Goal: Information Seeking & Learning: Learn about a topic

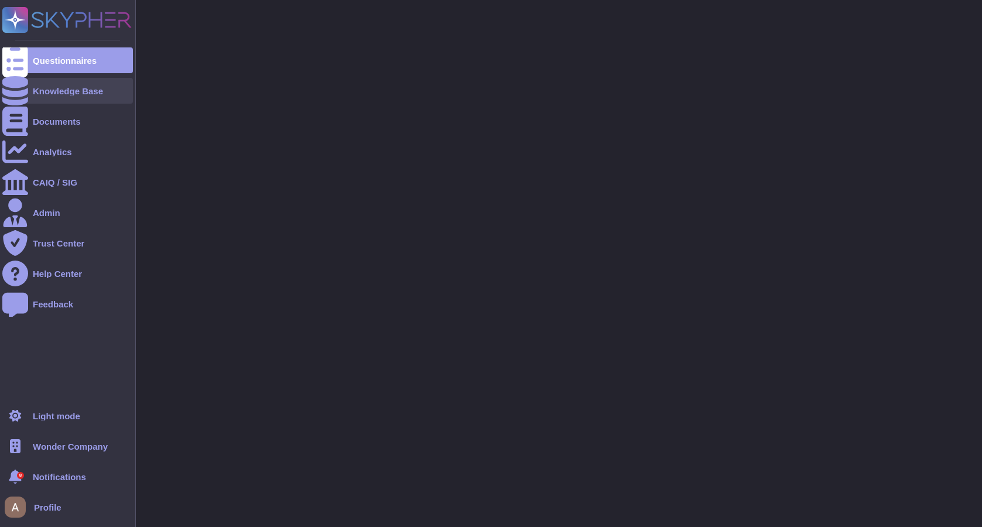
click at [31, 95] on div "Knowledge Base" at bounding box center [67, 91] width 131 height 26
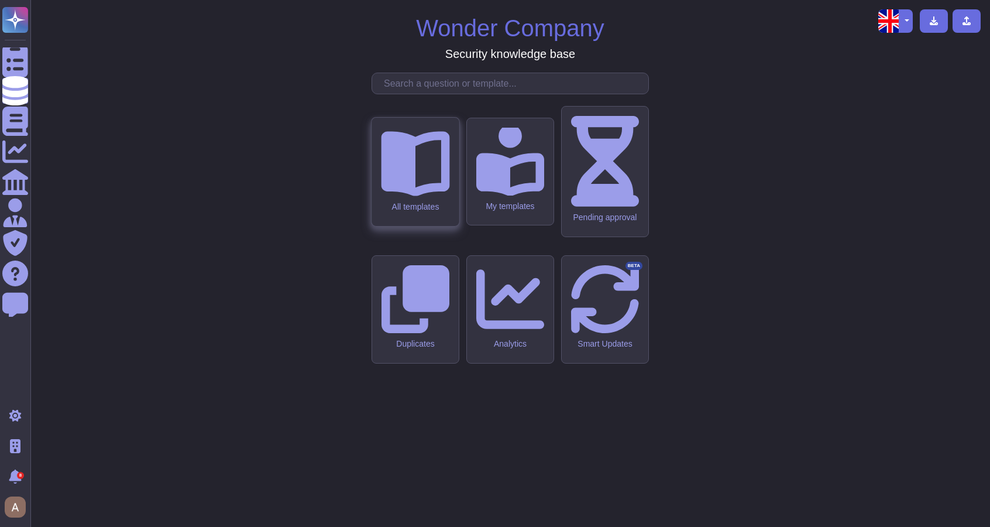
click at [417, 196] on icon at bounding box center [415, 161] width 68 height 68
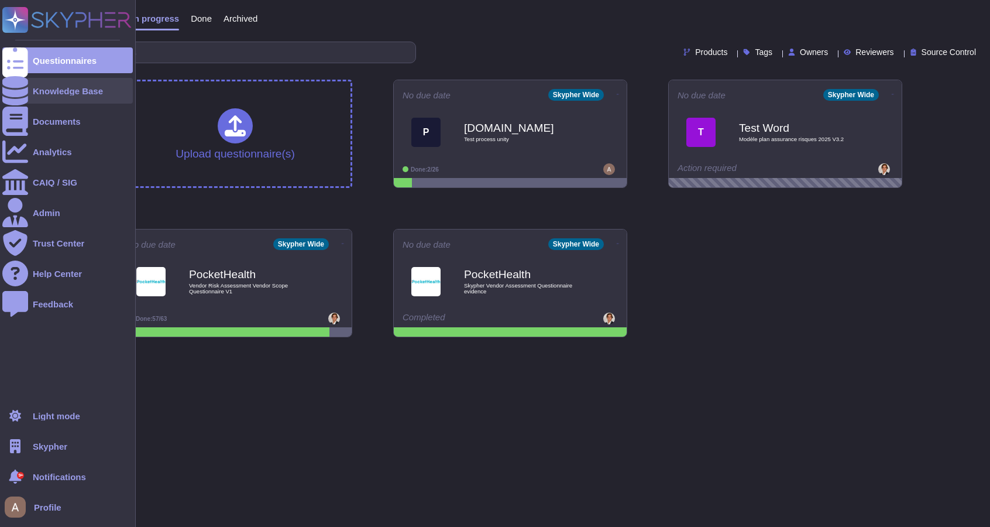
click at [28, 86] on div at bounding box center [15, 91] width 26 height 26
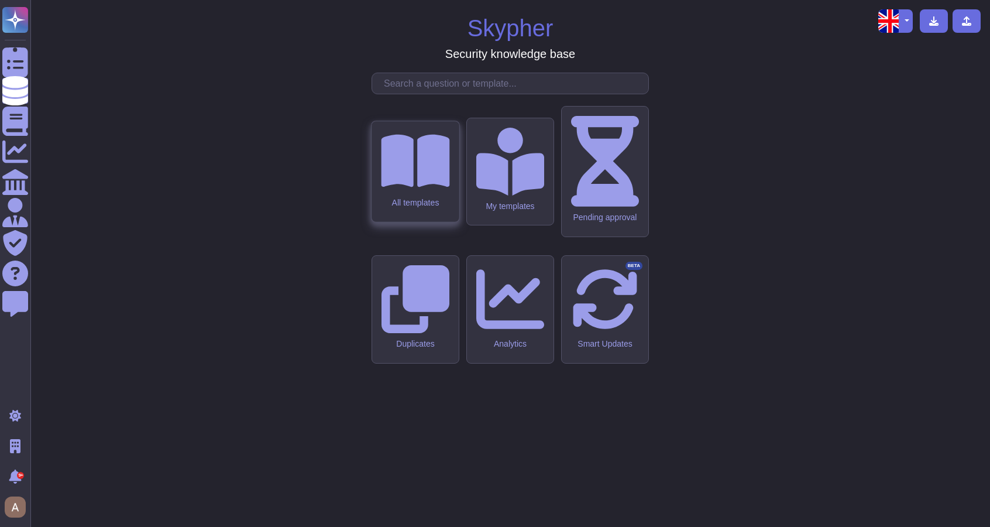
click at [414, 208] on div "All templates" at bounding box center [415, 203] width 68 height 10
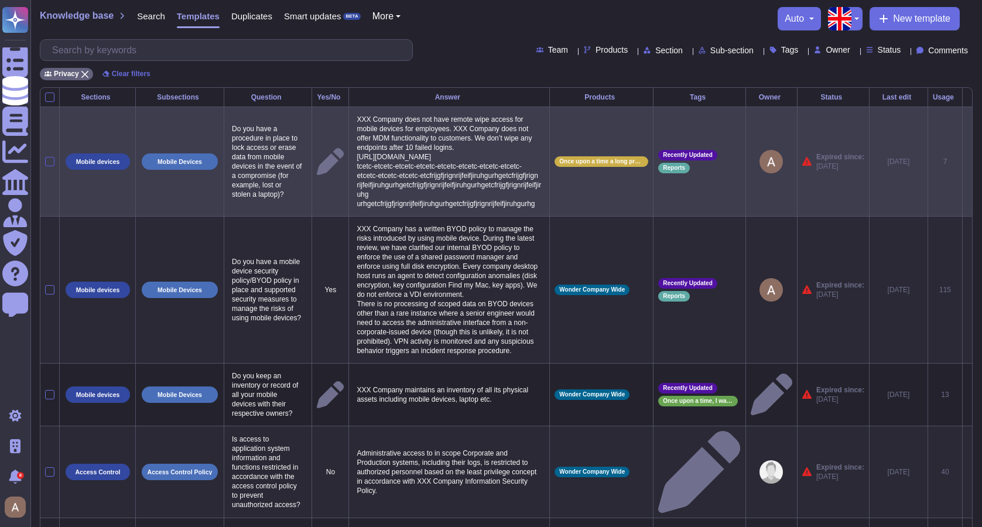
click at [50, 166] on div at bounding box center [49, 161] width 9 height 9
click at [0, 0] on input "checkbox" at bounding box center [0, 0] width 0 height 0
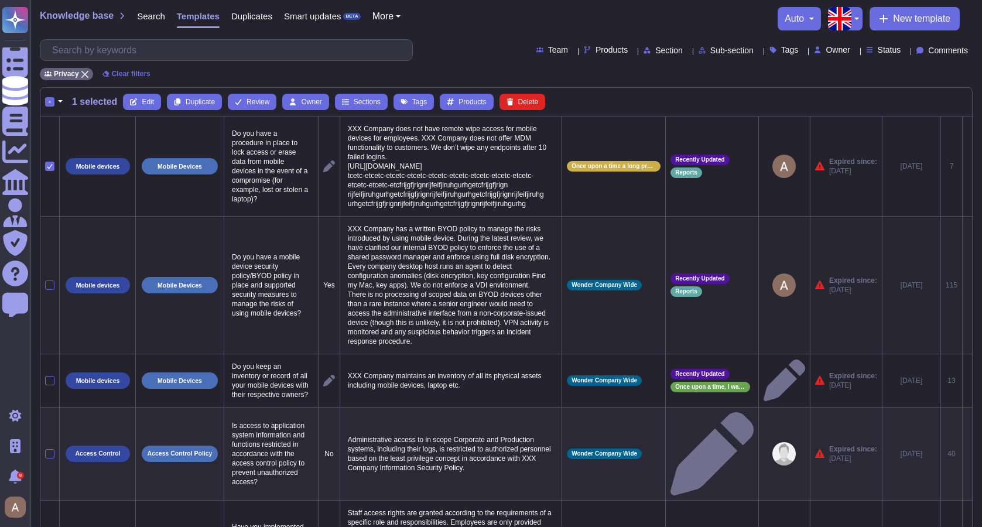
click at [46, 290] on div at bounding box center [49, 284] width 9 height 9
click at [0, 0] on input "checkbox" at bounding box center [0, 0] width 0 height 0
click at [53, 104] on div "-" at bounding box center [49, 101] width 9 height 9
click at [0, 0] on input "-" at bounding box center [0, 0] width 0 height 0
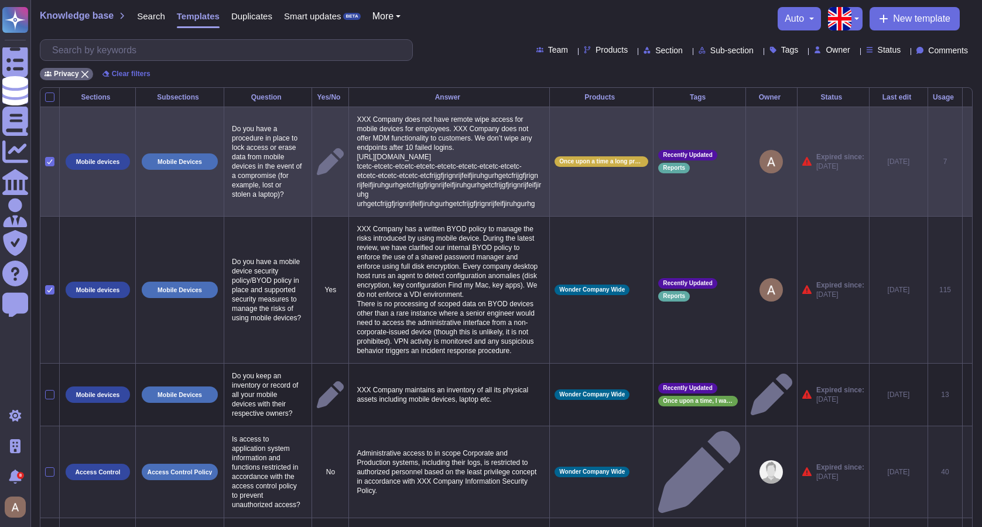
click at [51, 164] on icon at bounding box center [50, 162] width 6 height 6
click at [0, 0] on input "checkbox" at bounding box center [0, 0] width 0 height 0
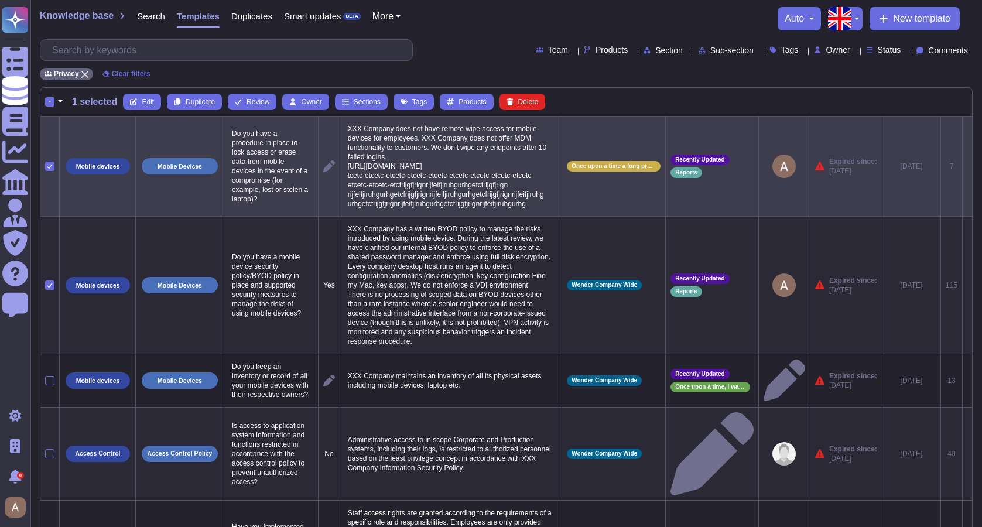
click at [52, 169] on icon at bounding box center [50, 166] width 6 height 6
click at [0, 0] on input "checkbox" at bounding box center [0, 0] width 0 height 0
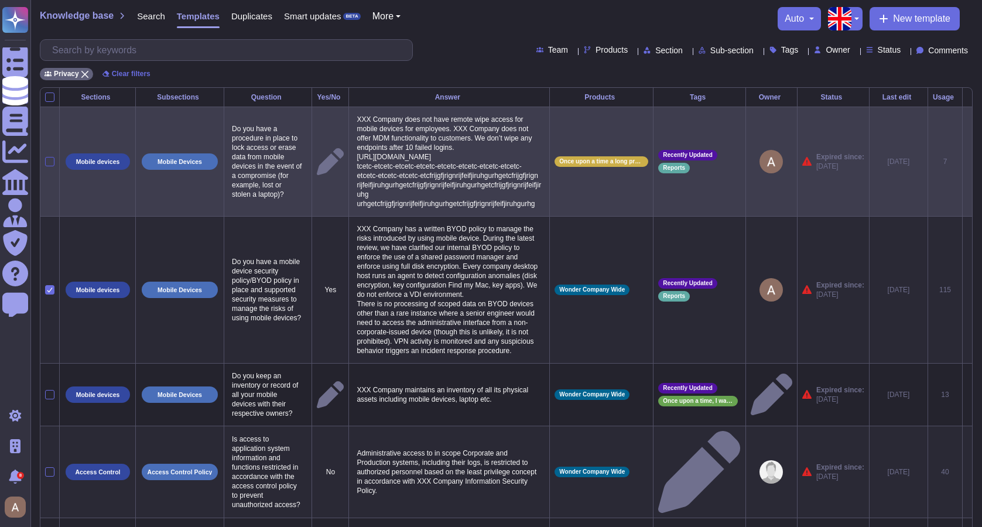
click at [51, 166] on div at bounding box center [49, 161] width 9 height 9
click at [0, 0] on input "checkbox" at bounding box center [0, 0] width 0 height 0
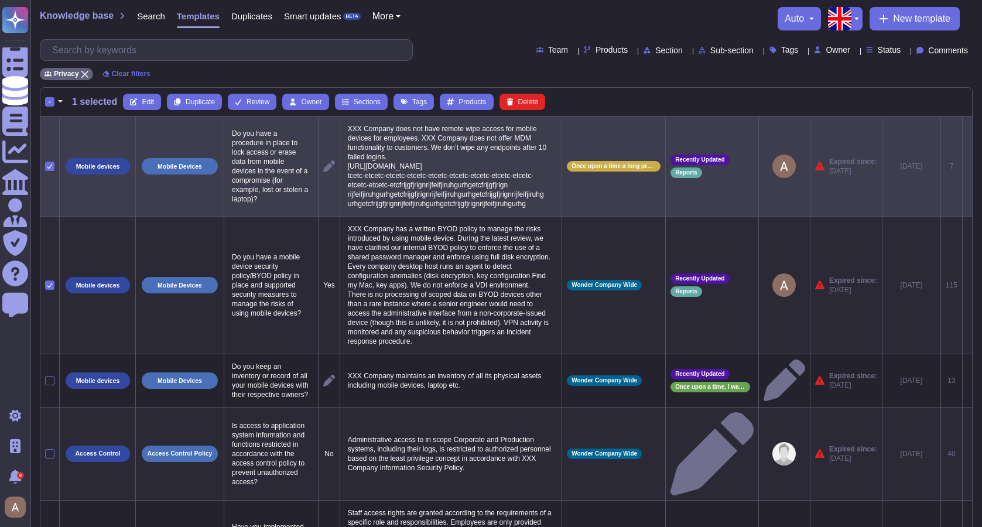
click at [51, 169] on icon at bounding box center [50, 166] width 6 height 6
click at [0, 0] on input "checkbox" at bounding box center [0, 0] width 0 height 0
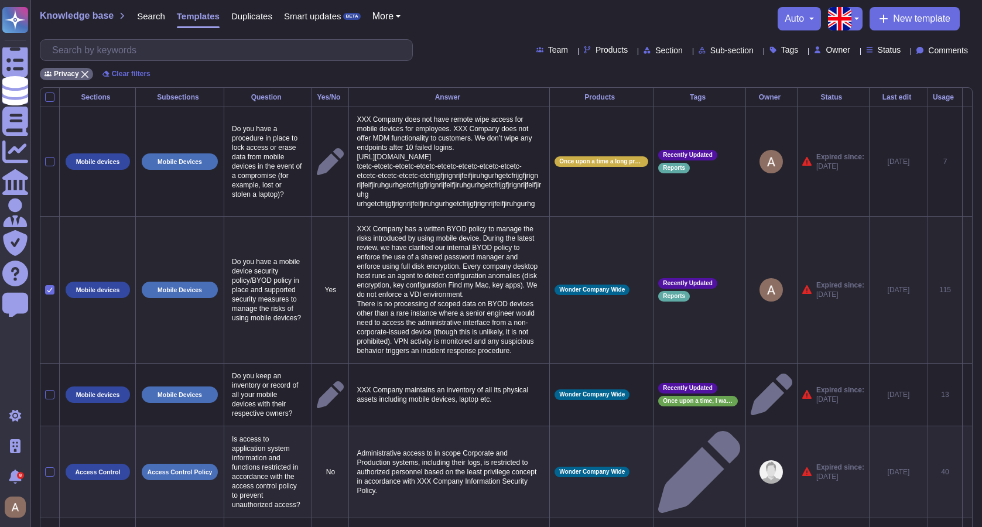
click at [47, 293] on icon at bounding box center [50, 290] width 6 height 6
click at [0, 0] on input "checkbox" at bounding box center [0, 0] width 0 height 0
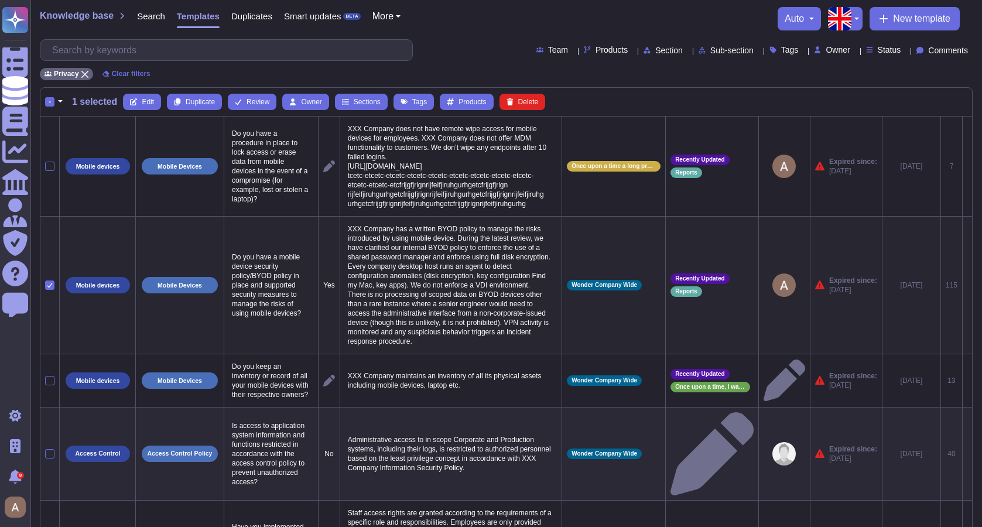
click at [47, 288] on icon at bounding box center [50, 285] width 6 height 6
click at [0, 0] on input "checkbox" at bounding box center [0, 0] width 0 height 0
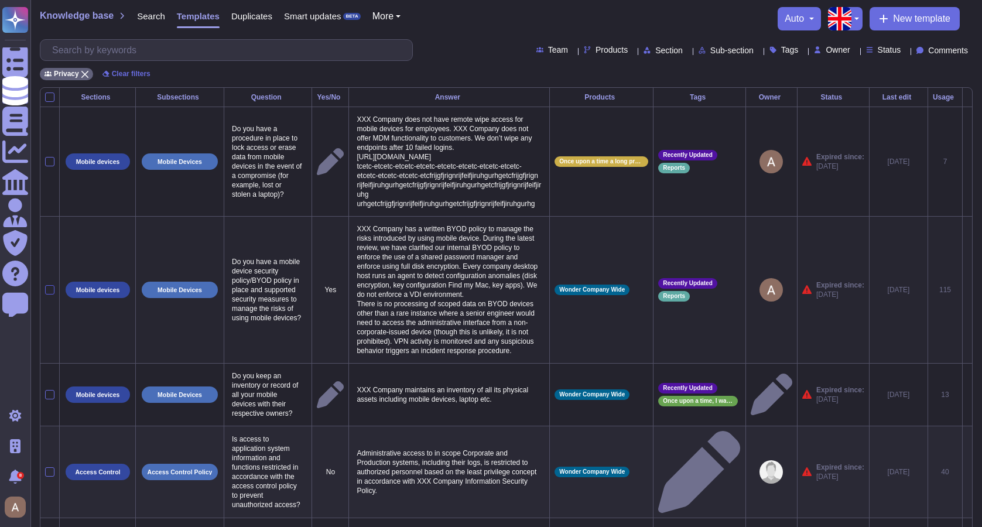
click at [51, 294] on div at bounding box center [49, 289] width 9 height 9
click at [0, 0] on input "checkbox" at bounding box center [0, 0] width 0 height 0
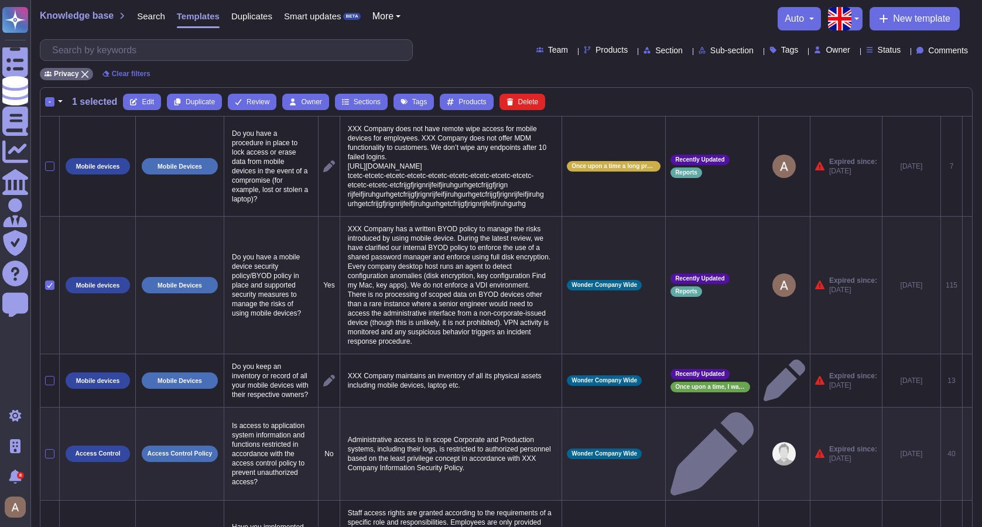
click at [51, 288] on icon at bounding box center [50, 285] width 6 height 6
click at [0, 0] on input "checkbox" at bounding box center [0, 0] width 0 height 0
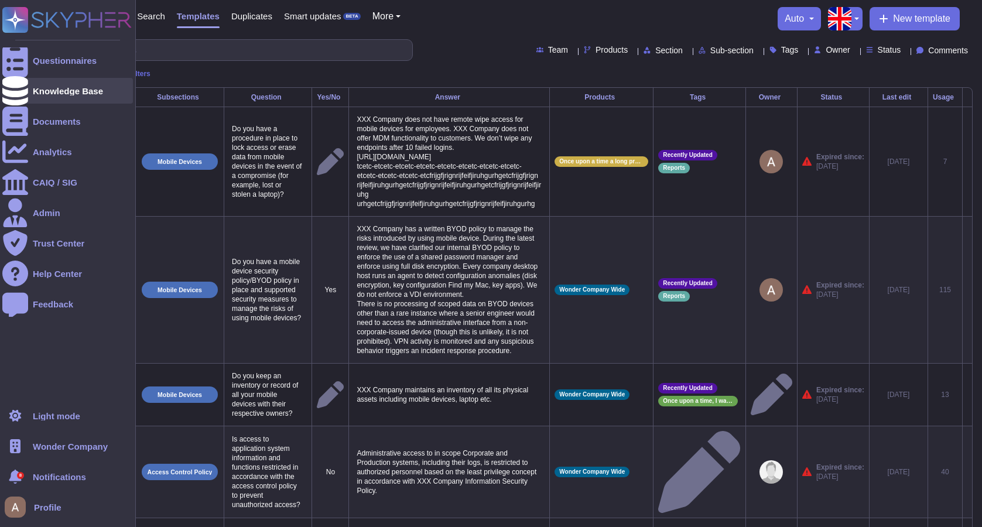
click at [23, 90] on div at bounding box center [15, 91] width 26 height 26
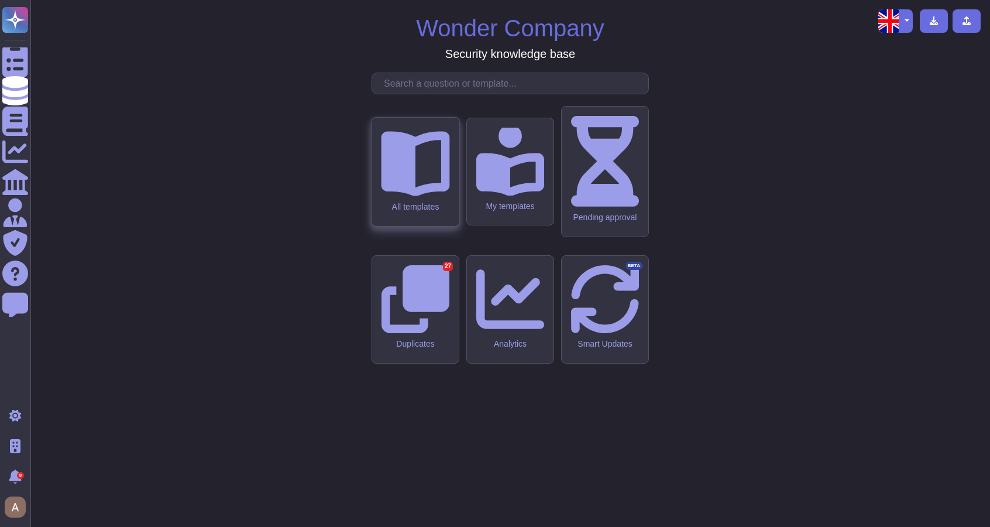
click at [408, 226] on div "All templates" at bounding box center [415, 172] width 87 height 108
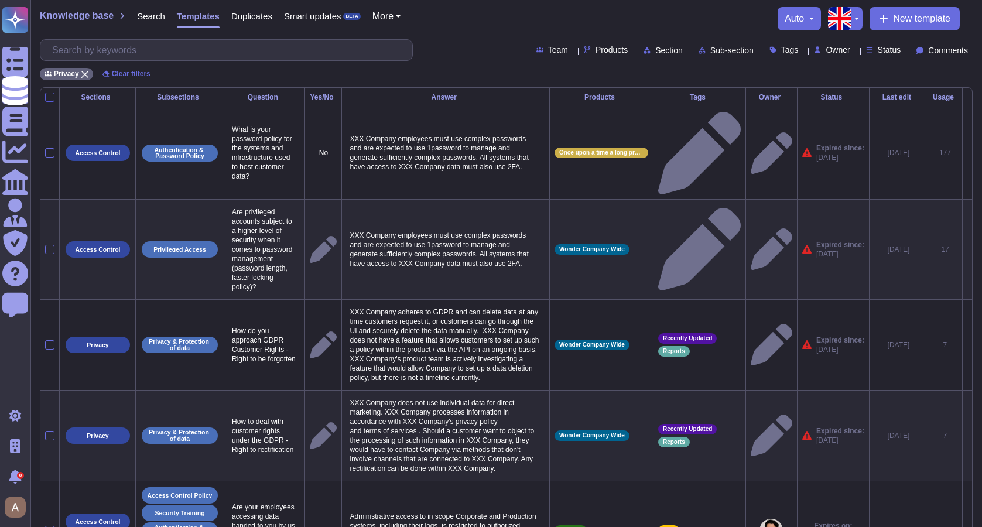
click at [45, 93] on div at bounding box center [49, 96] width 9 height 9
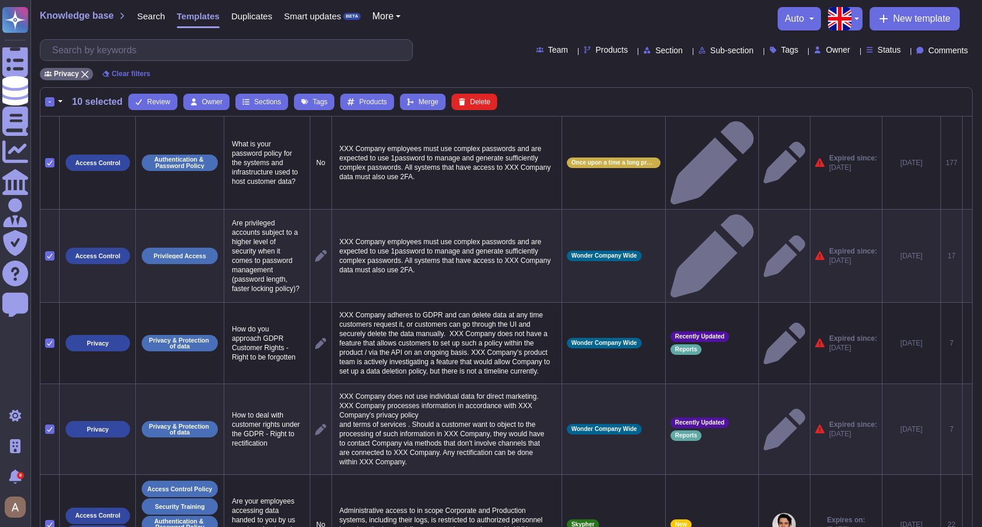
click at [60, 101] on button "button" at bounding box center [60, 102] width 12 height 14
click at [81, 149] on link "Unselect all" at bounding box center [110, 150] width 111 height 14
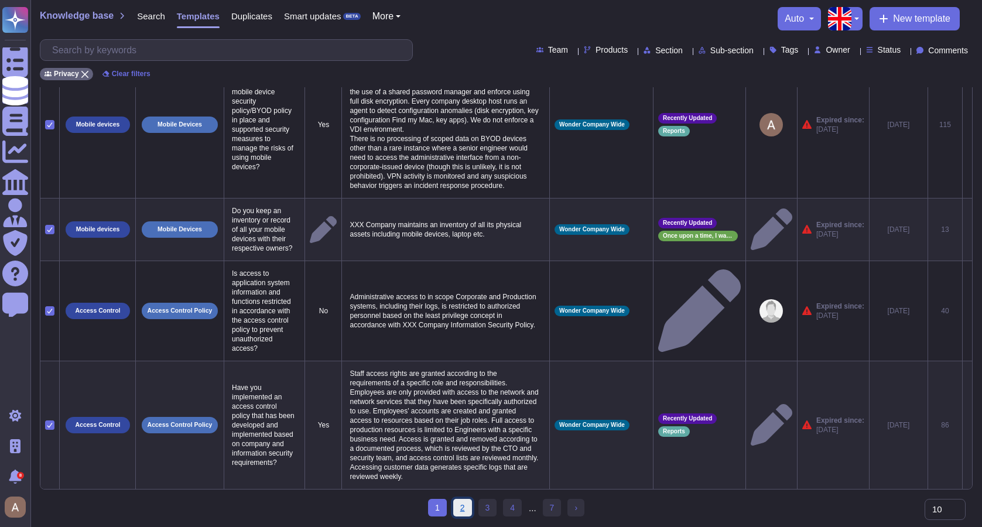
click at [469, 513] on link "2" at bounding box center [462, 508] width 19 height 18
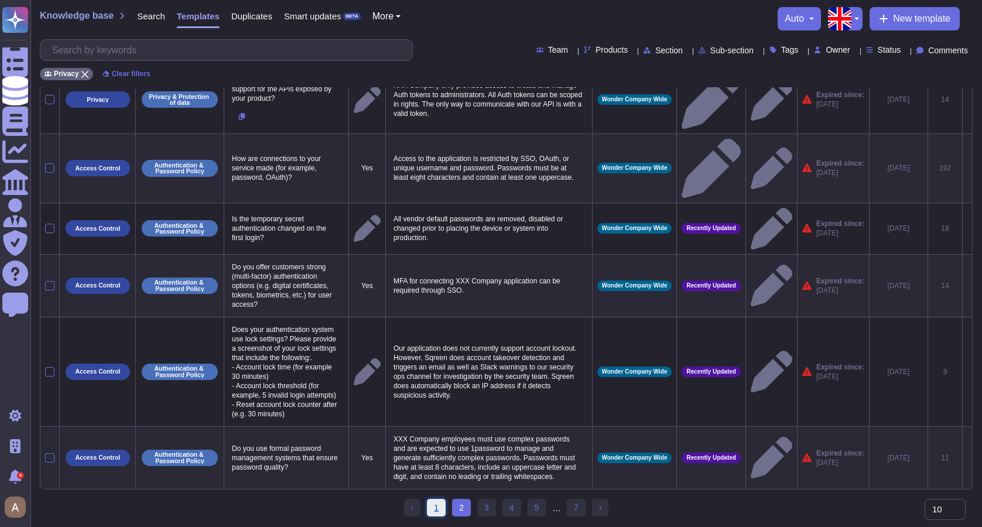
click at [434, 507] on link "1" at bounding box center [436, 508] width 19 height 18
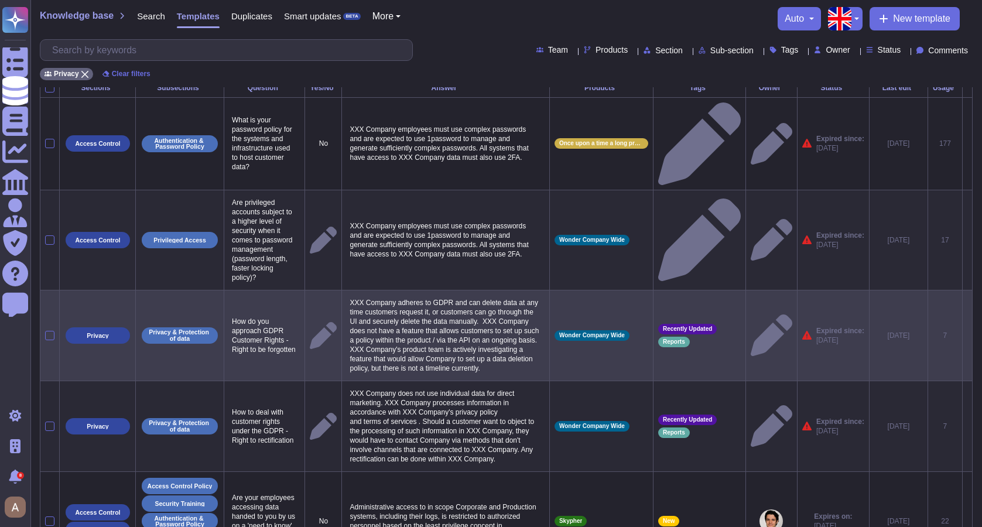
scroll to position [0, 0]
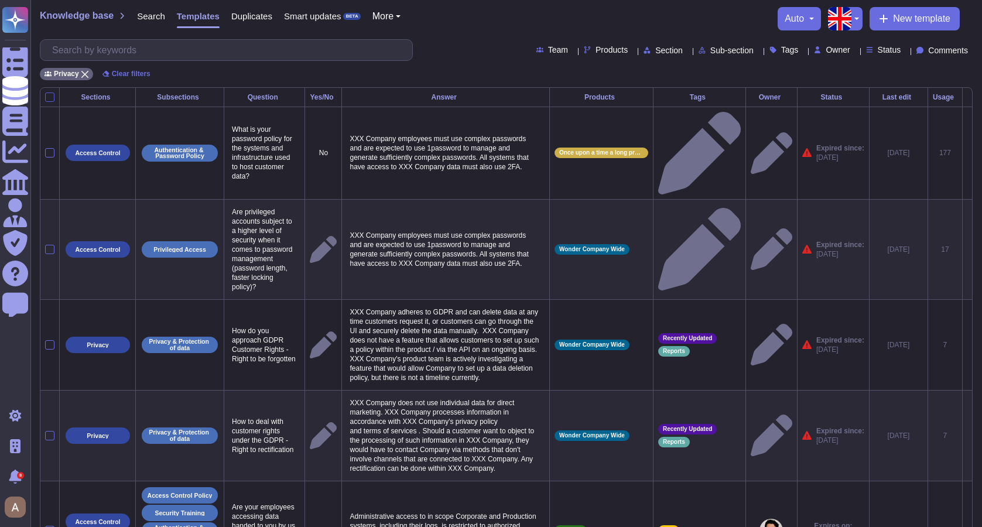
click at [54, 100] on label at bounding box center [49, 96] width 9 height 9
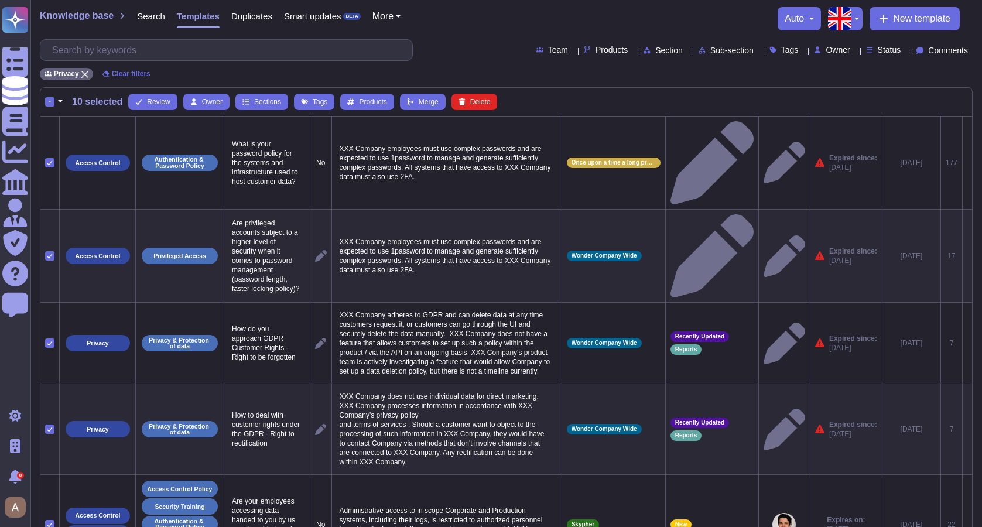
click at [61, 102] on button "button" at bounding box center [60, 102] width 12 height 14
click at [97, 133] on link "Select all" at bounding box center [110, 136] width 111 height 14
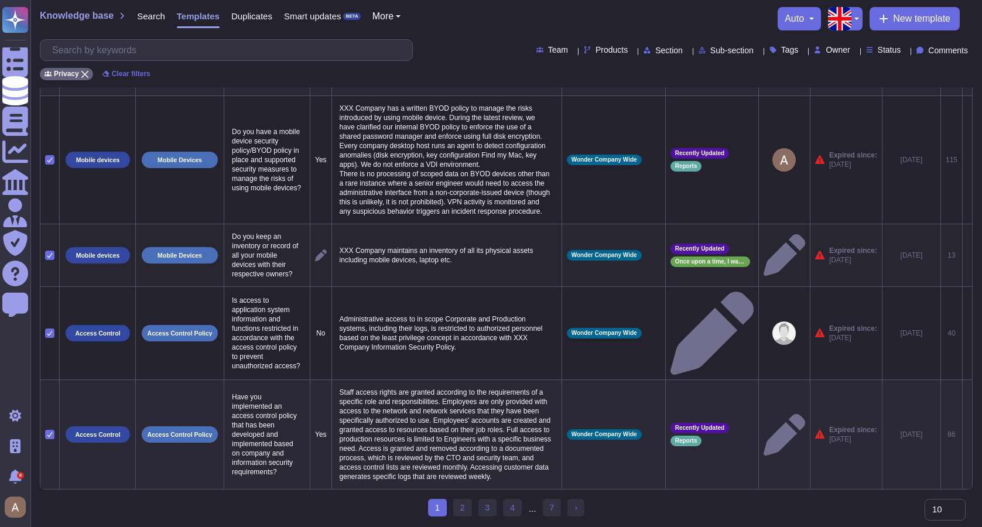
scroll to position [654, 0]
click at [465, 507] on link "2" at bounding box center [462, 508] width 19 height 18
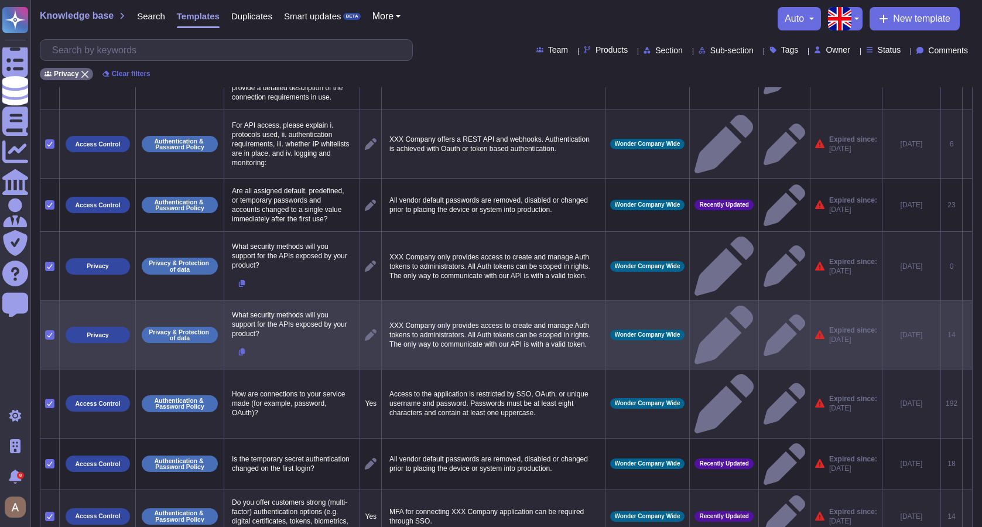
scroll to position [304, 0]
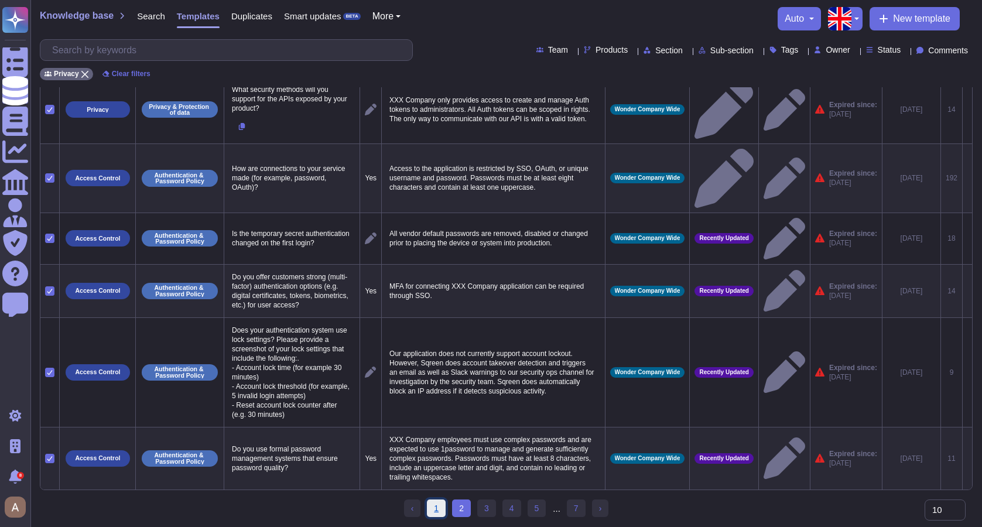
click at [438, 505] on link "1" at bounding box center [436, 508] width 19 height 18
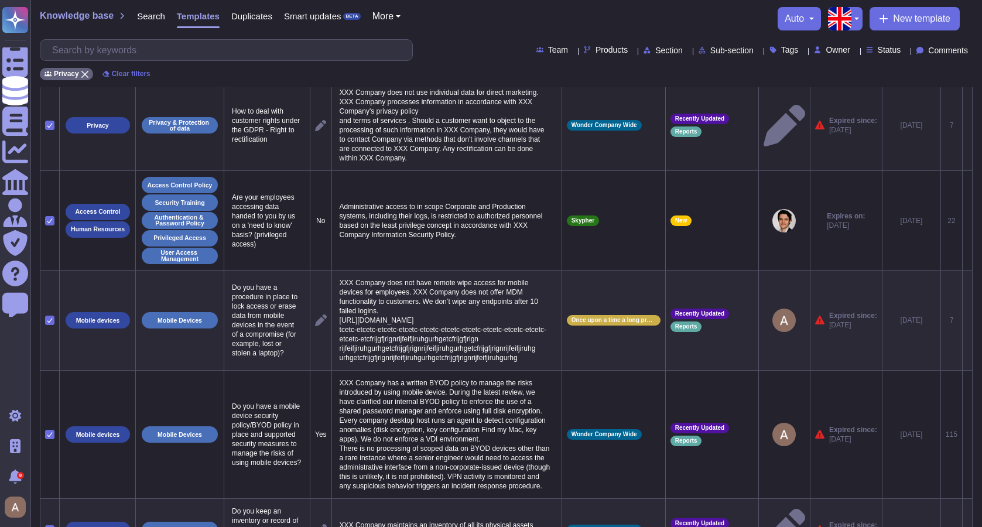
scroll to position [0, 0]
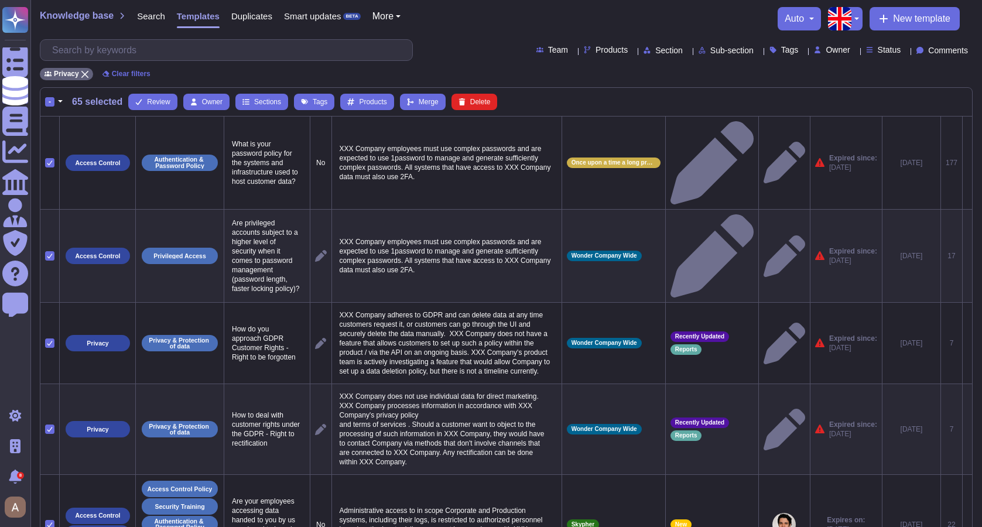
click at [45, 102] on div "-" at bounding box center [49, 101] width 9 height 9
click at [0, 0] on input "-" at bounding box center [0, 0] width 0 height 0
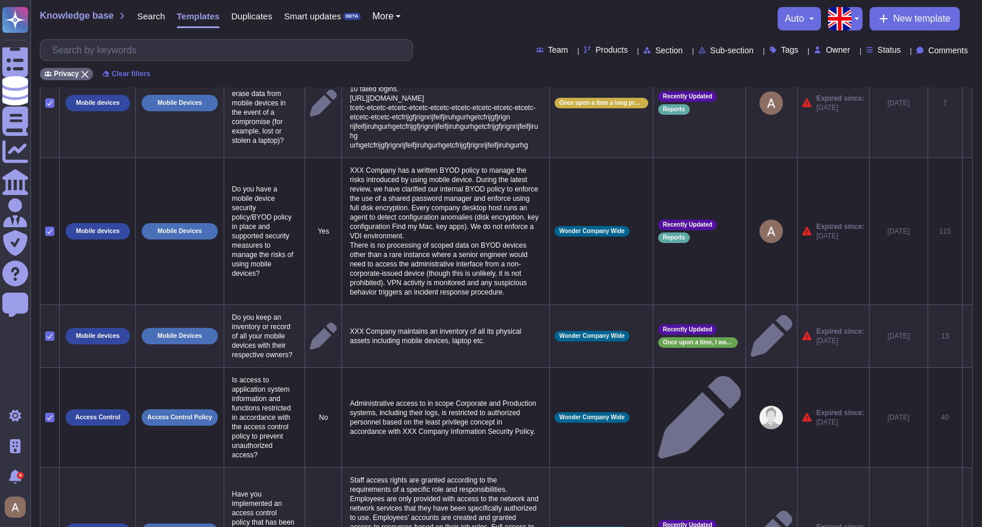
scroll to position [776, 0]
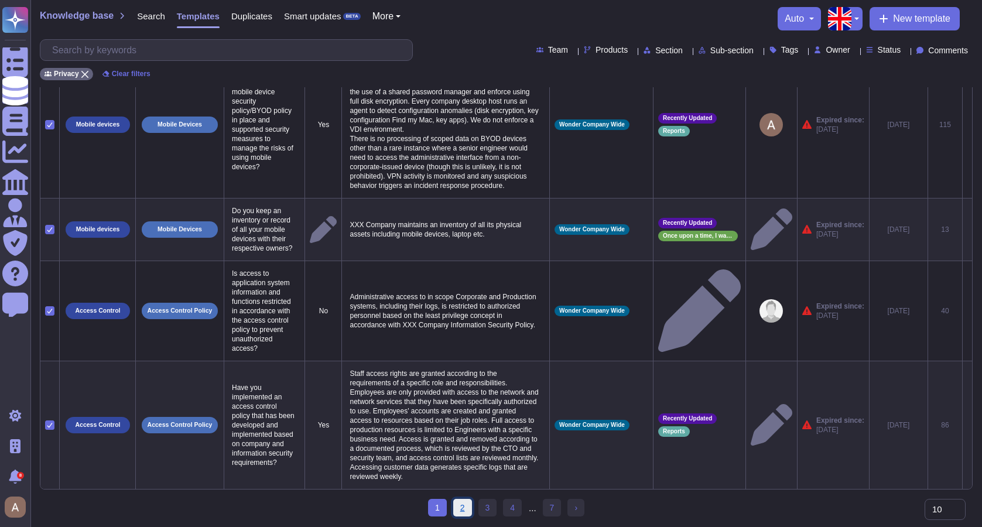
click at [460, 507] on link "2" at bounding box center [462, 508] width 19 height 18
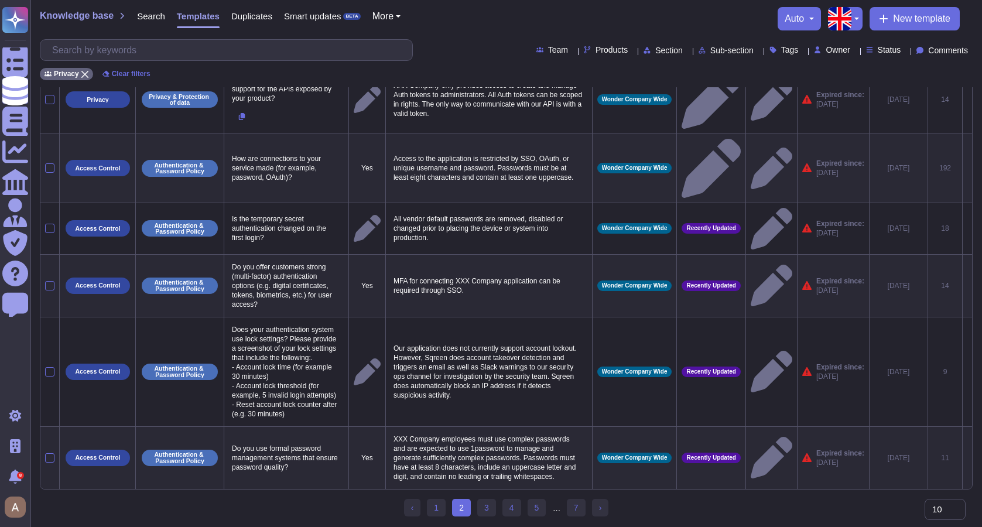
scroll to position [369, 0]
click at [438, 502] on link "1" at bounding box center [436, 508] width 19 height 18
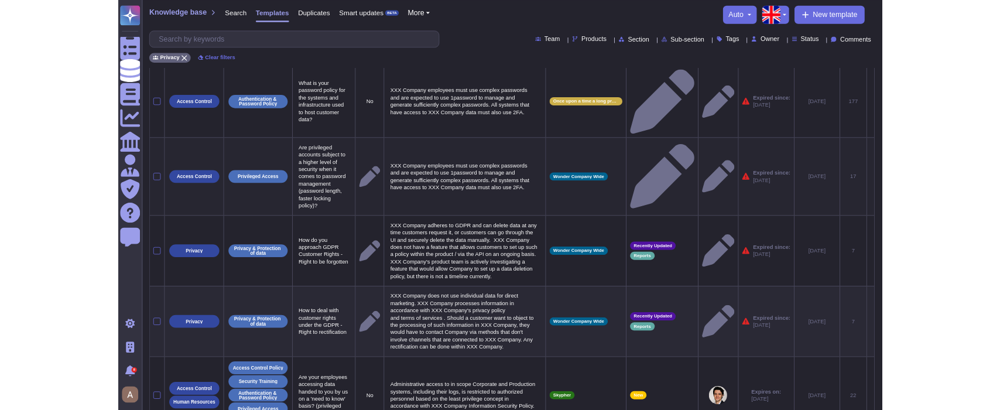
scroll to position [0, 0]
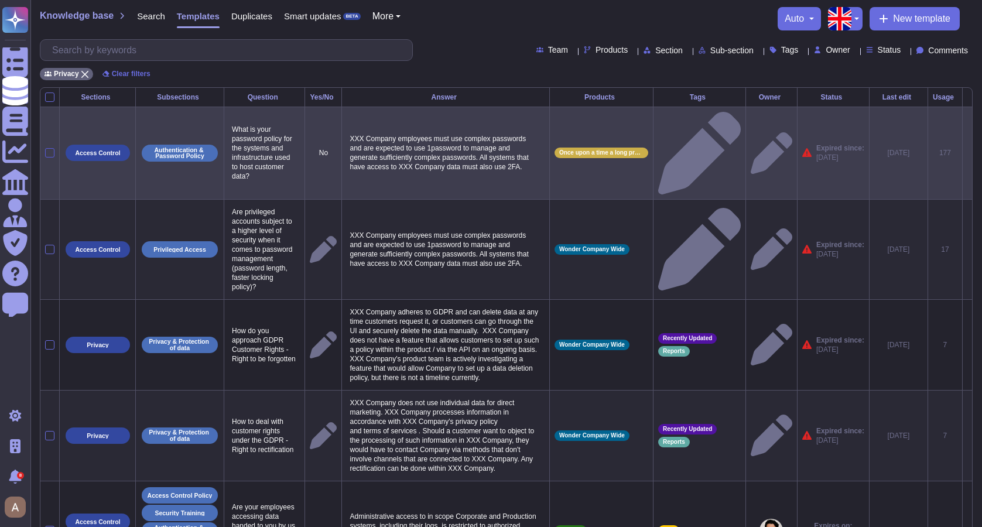
click at [54, 148] on div at bounding box center [49, 152] width 9 height 9
click at [0, 0] on input "checkbox" at bounding box center [0, 0] width 0 height 0
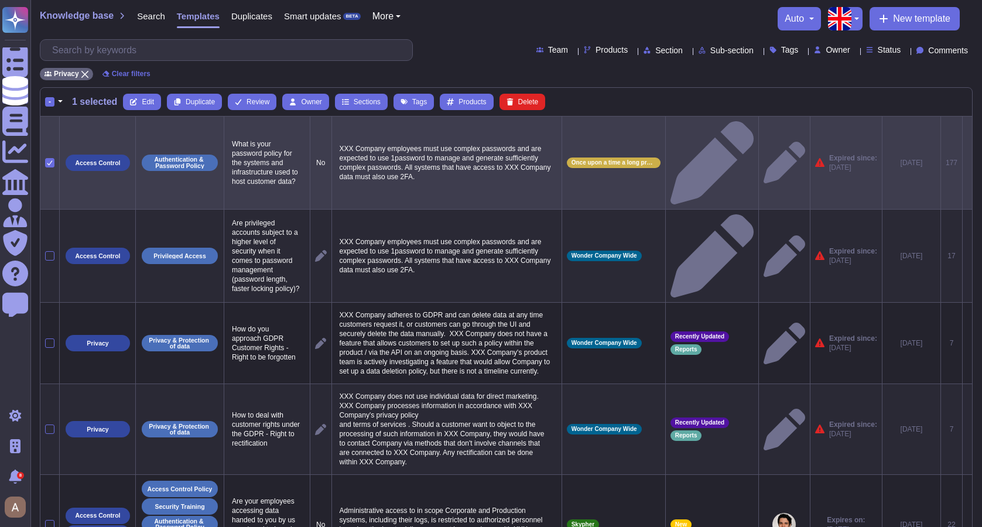
click at [52, 160] on icon at bounding box center [50, 163] width 6 height 6
click at [0, 0] on input "checkbox" at bounding box center [0, 0] width 0 height 0
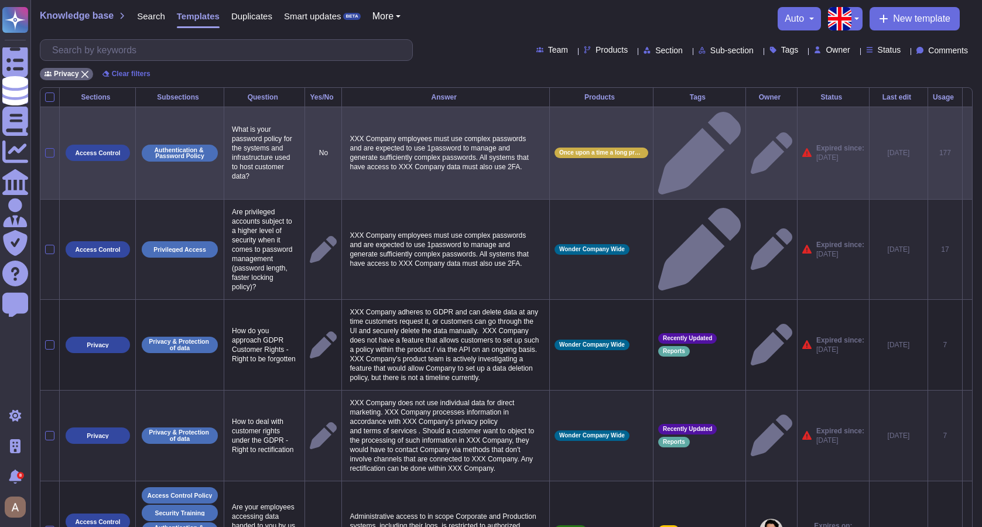
click at [53, 148] on div at bounding box center [49, 152] width 9 height 9
click at [0, 0] on input "checkbox" at bounding box center [0, 0] width 0 height 0
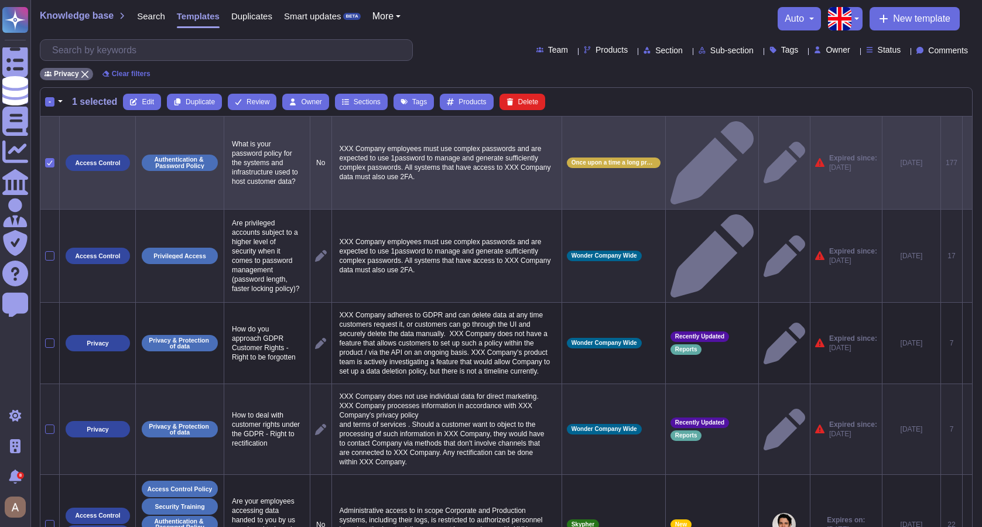
click at [52, 160] on icon at bounding box center [50, 163] width 6 height 6
click at [0, 0] on input "checkbox" at bounding box center [0, 0] width 0 height 0
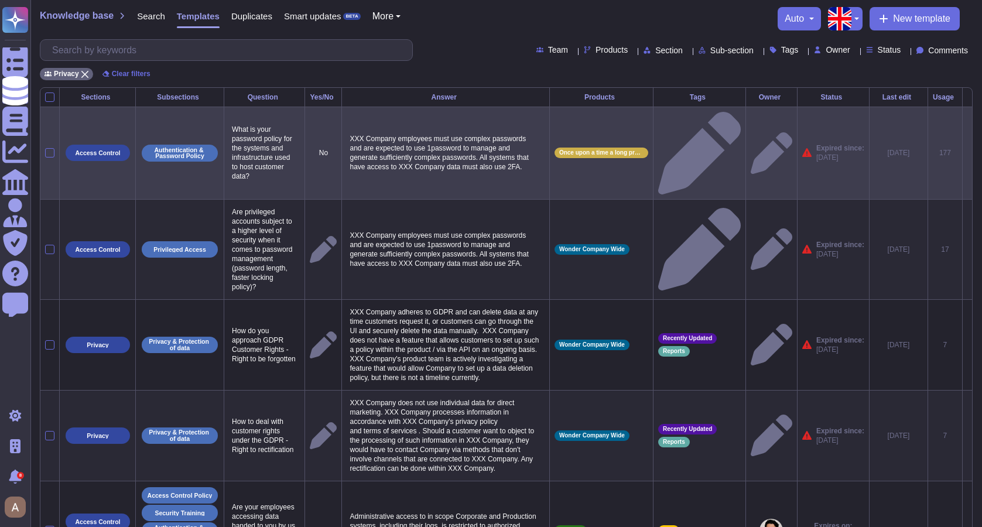
drag, startPoint x: 50, startPoint y: 229, endPoint x: 44, endPoint y: 183, distance: 46.0
click at [50, 245] on div at bounding box center [49, 249] width 9 height 9
click at [0, 0] on input "checkbox" at bounding box center [0, 0] width 0 height 0
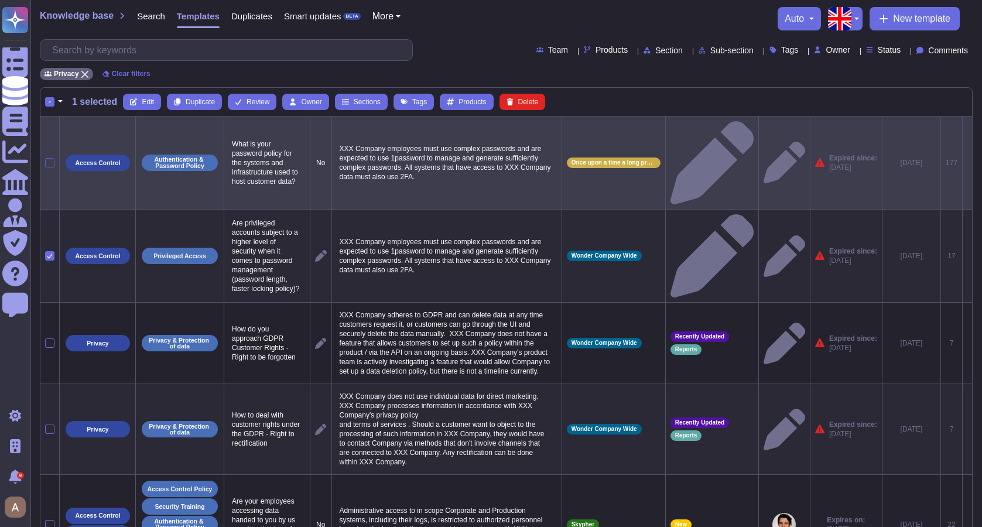
click at [49, 158] on div at bounding box center [49, 162] width 9 height 9
click at [0, 0] on input "checkbox" at bounding box center [0, 0] width 0 height 0
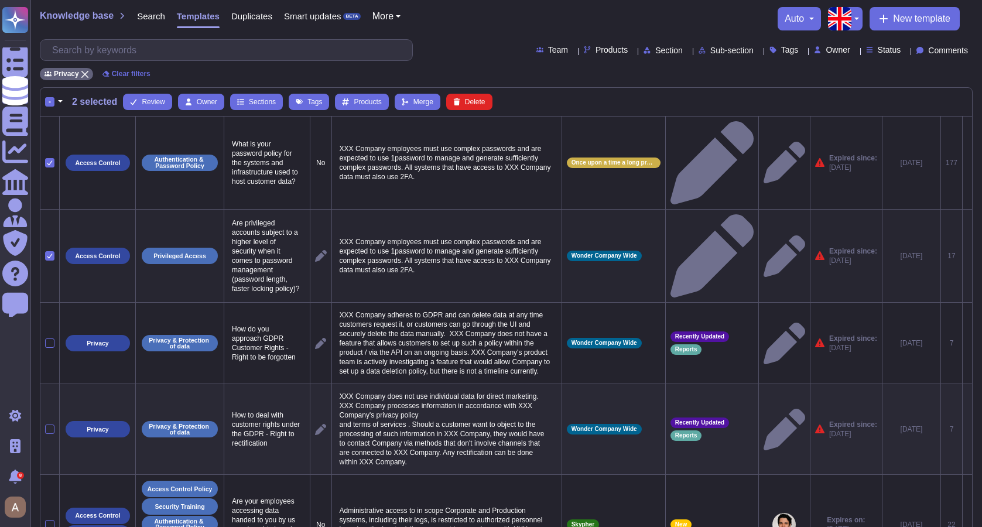
click at [48, 253] on icon at bounding box center [50, 256] width 6 height 6
click at [0, 0] on input "checkbox" at bounding box center [0, 0] width 0 height 0
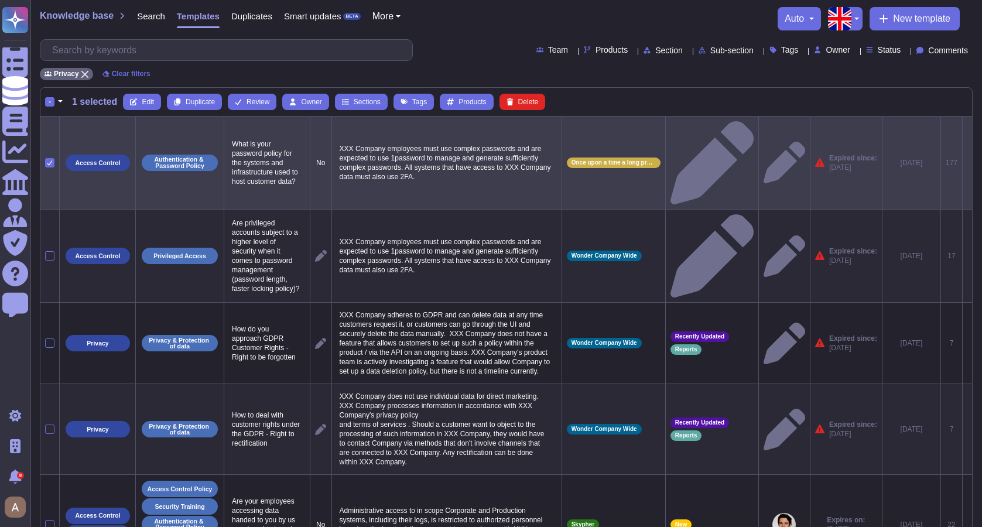
click at [52, 158] on div at bounding box center [49, 162] width 9 height 9
click at [0, 0] on input "checkbox" at bounding box center [0, 0] width 0 height 0
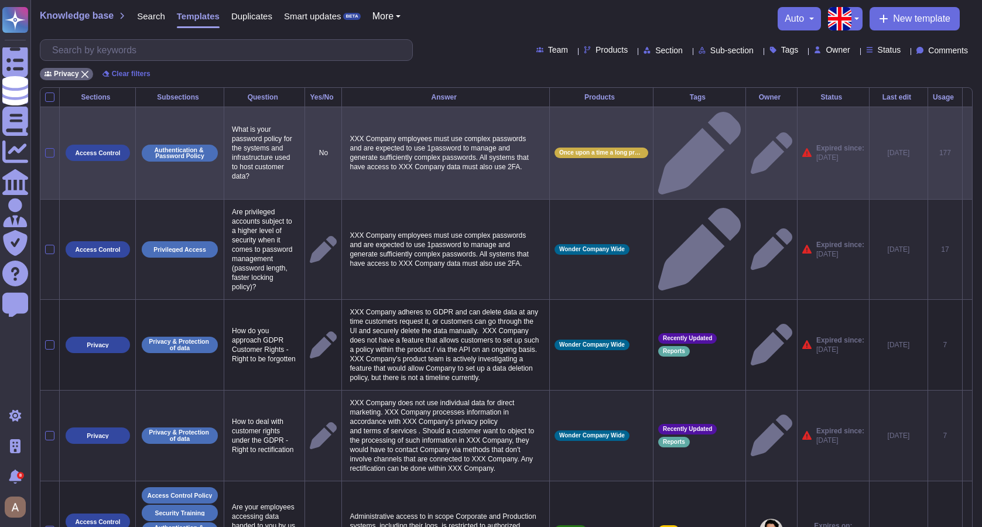
click at [52, 148] on div at bounding box center [49, 152] width 9 height 9
click at [0, 0] on input "checkbox" at bounding box center [0, 0] width 0 height 0
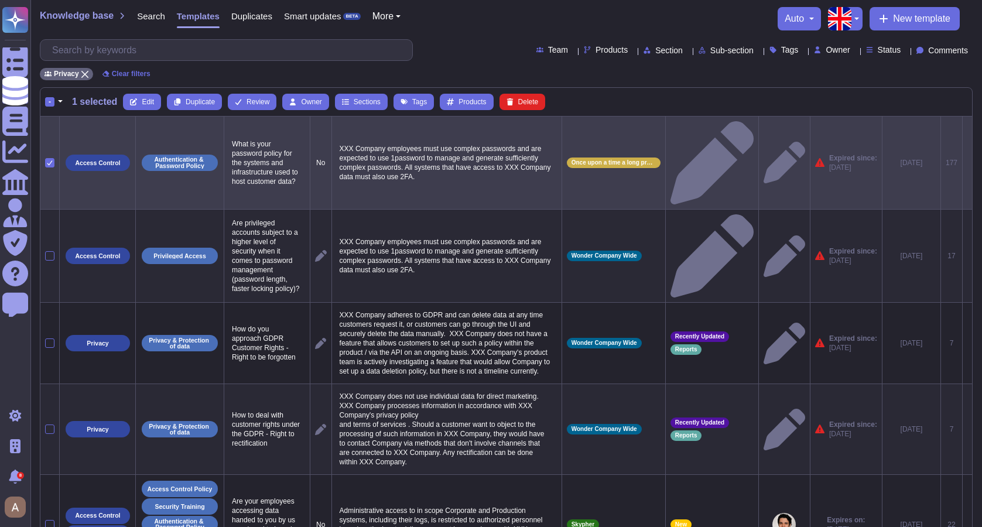
click at [47, 160] on icon at bounding box center [49, 162] width 5 height 5
click at [0, 0] on input "checkbox" at bounding box center [0, 0] width 0 height 0
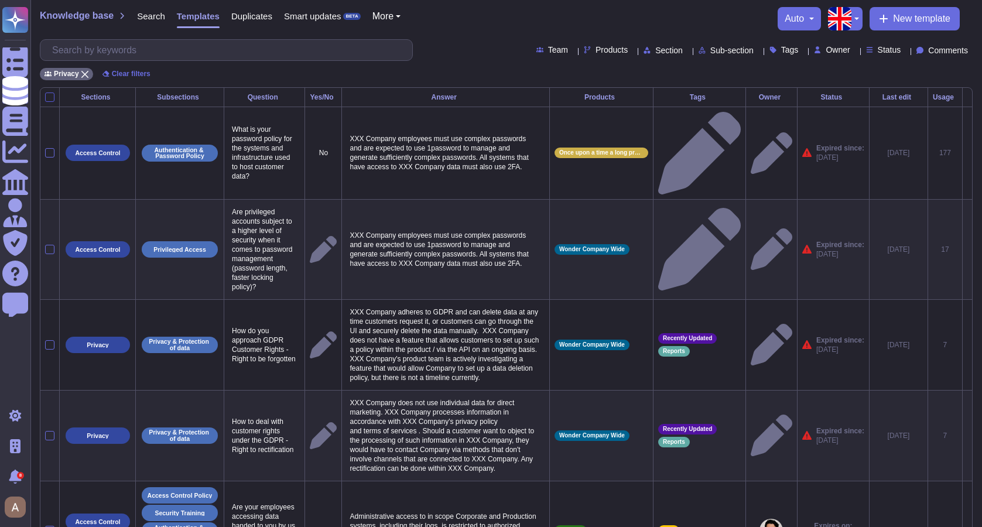
click at [49, 98] on div at bounding box center [49, 96] width 9 height 9
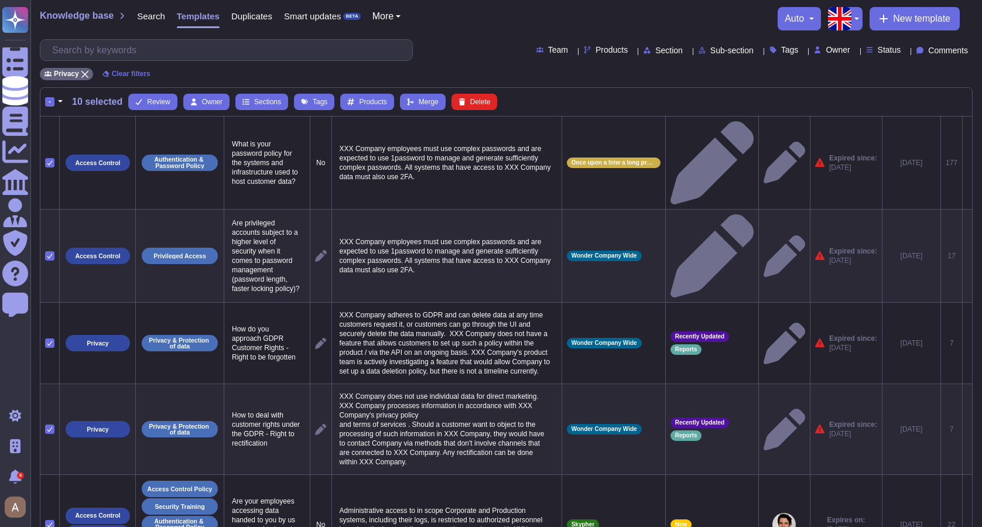
click at [49, 98] on div "-" at bounding box center [49, 101] width 9 height 9
click at [0, 0] on input "-" at bounding box center [0, 0] width 0 height 0
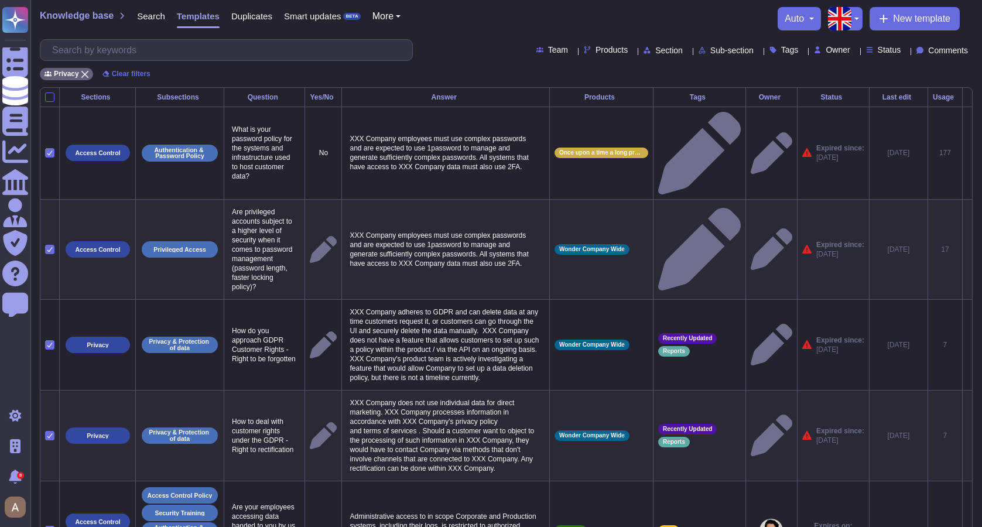
click at [49, 98] on div at bounding box center [49, 96] width 9 height 9
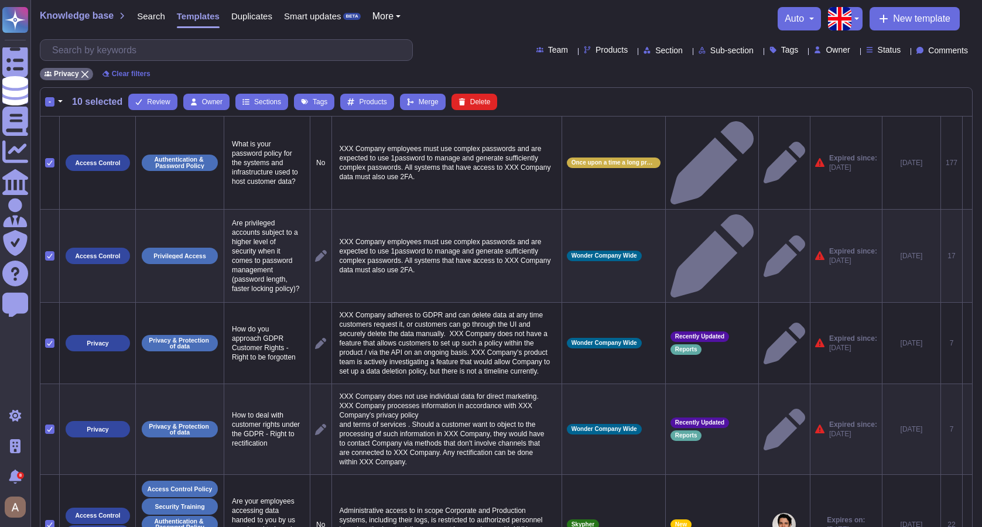
click at [64, 100] on button "button" at bounding box center [60, 102] width 12 height 14
click at [85, 147] on link "Unselect all" at bounding box center [110, 150] width 111 height 14
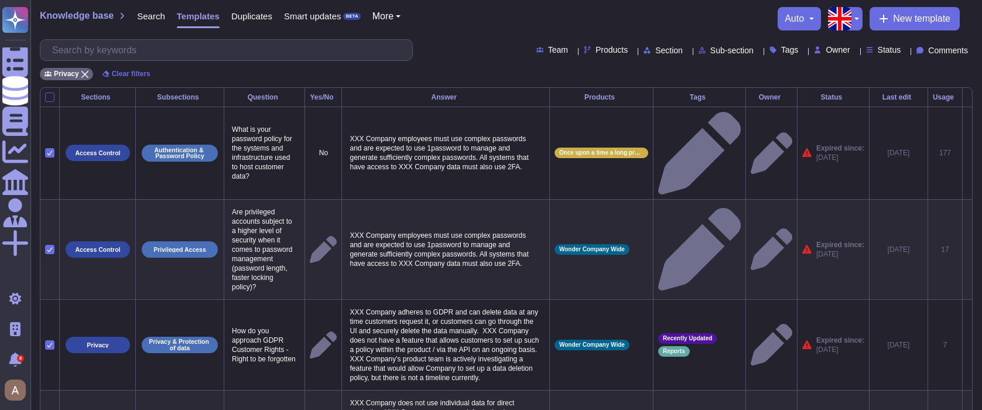
click at [53, 101] on div at bounding box center [49, 96] width 9 height 9
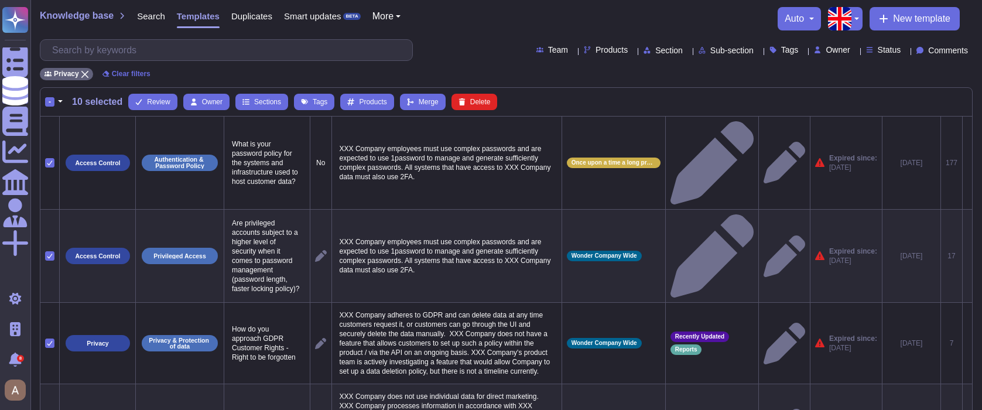
click at [53, 102] on div "-" at bounding box center [49, 101] width 9 height 9
click at [0, 0] on input "-" at bounding box center [0, 0] width 0 height 0
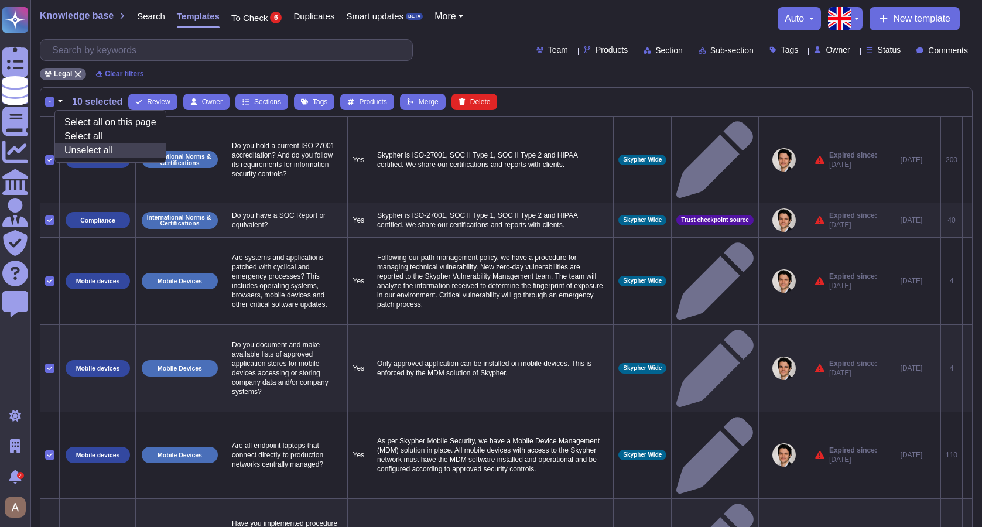
click at [68, 151] on link "Unselect all" at bounding box center [110, 150] width 111 height 14
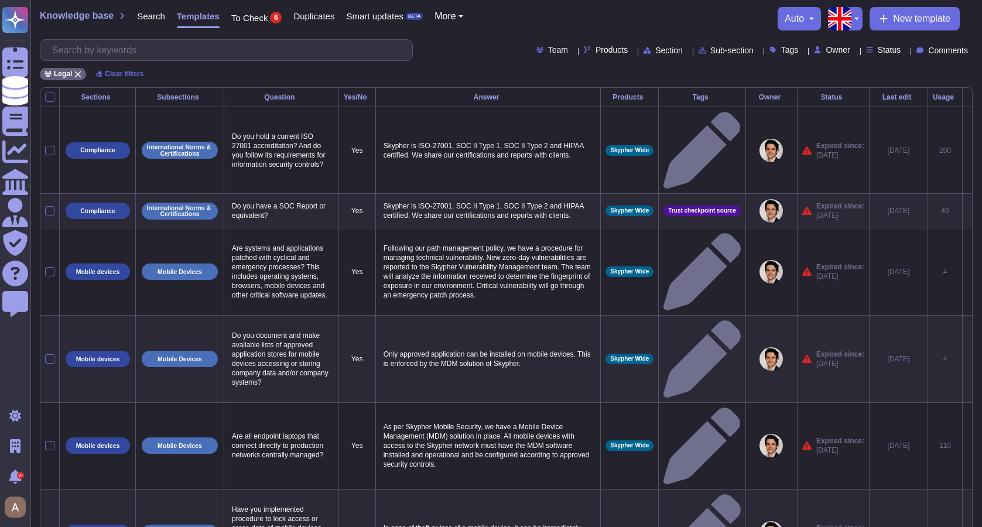
click at [51, 94] on div at bounding box center [49, 96] width 9 height 9
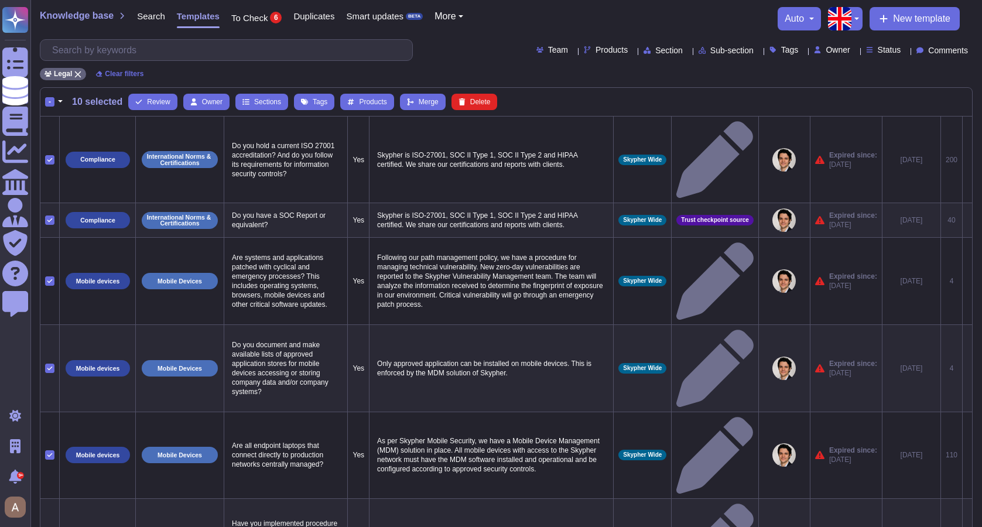
click at [62, 102] on button "button" at bounding box center [60, 102] width 12 height 14
click at [82, 148] on link "Unselect all" at bounding box center [110, 150] width 111 height 14
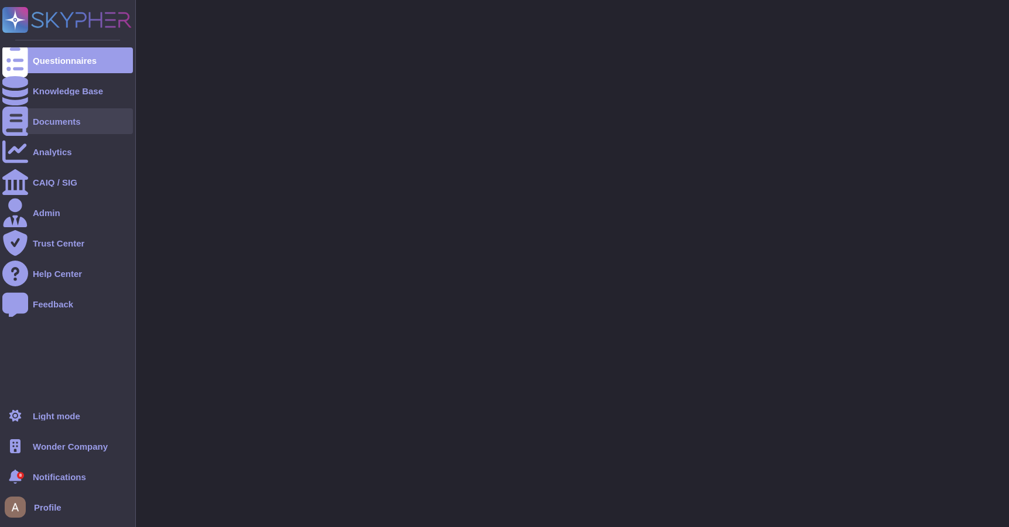
click at [33, 121] on div "Documents" at bounding box center [57, 121] width 48 height 9
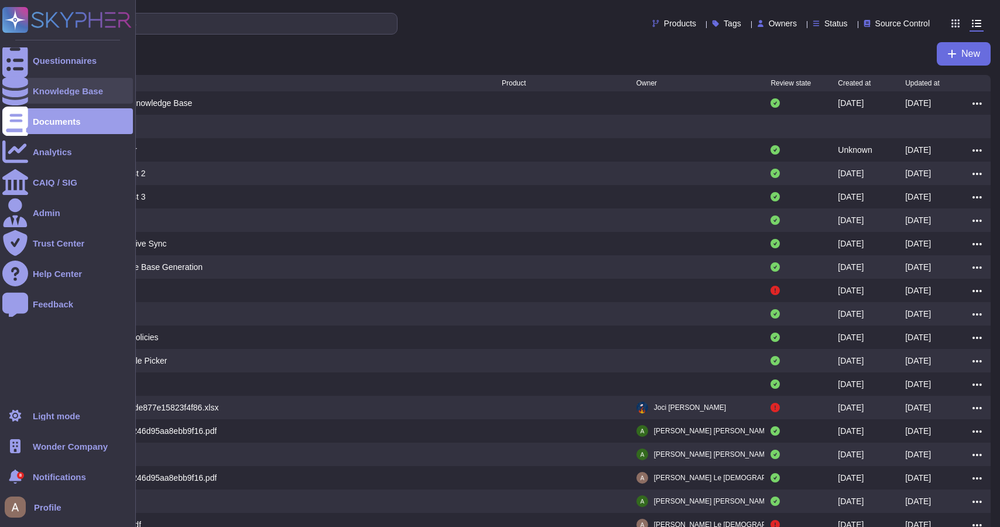
click at [74, 84] on div "Knowledge Base" at bounding box center [67, 91] width 131 height 26
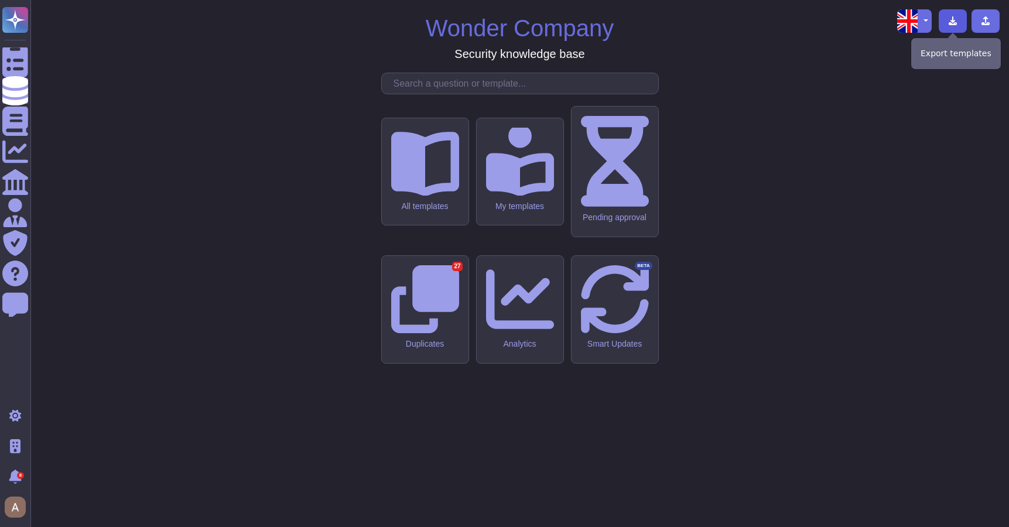
click at [952, 24] on icon at bounding box center [952, 20] width 8 height 9
